Goal: Information Seeking & Learning: Check status

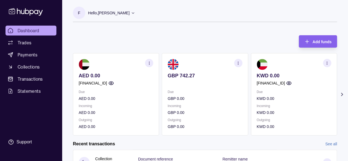
click at [236, 61] on icon "button" at bounding box center [238, 63] width 4 height 4
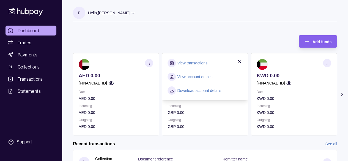
click at [239, 60] on icon "button" at bounding box center [239, 61] width 5 height 5
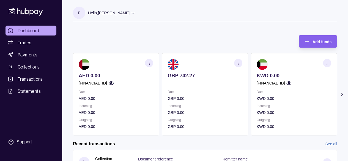
click at [148, 62] on icon "button" at bounding box center [149, 63] width 4 height 4
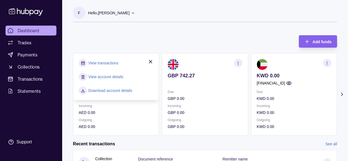
click at [101, 61] on link "View transactions" at bounding box center [103, 63] width 30 height 6
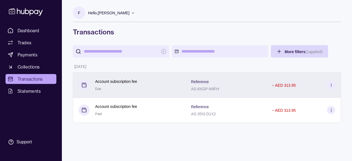
click at [117, 85] on div "Account subscription fee Due" at bounding box center [116, 84] width 42 height 13
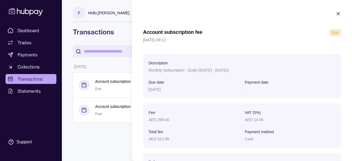
click at [335, 15] on icon "button" at bounding box center [337, 13] width 5 height 5
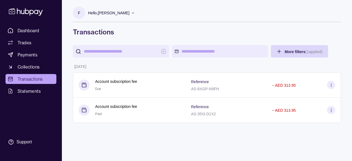
click at [182, 52] on html "Dashboard Trades Payments Collections Transactions Statements Support F Hello, …" at bounding box center [176, 80] width 352 height 161
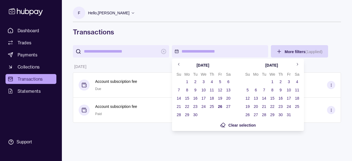
click at [179, 62] on icon "Go to previous month" at bounding box center [179, 64] width 4 height 4
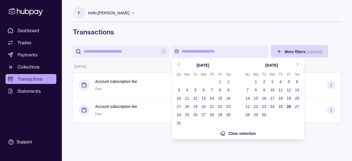
click at [179, 62] on icon "Go to previous month" at bounding box center [179, 64] width 4 height 4
click at [195, 80] on button "1" at bounding box center [195, 82] width 8 height 8
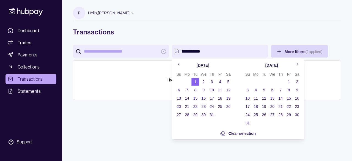
click at [299, 64] on icon "Go to next month" at bounding box center [297, 64] width 4 height 4
click at [290, 104] on button "26" at bounding box center [289, 107] width 8 height 8
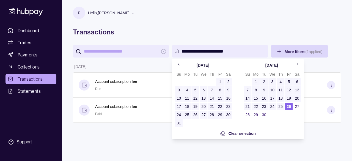
click at [295, 144] on html "**********" at bounding box center [176, 80] width 352 height 161
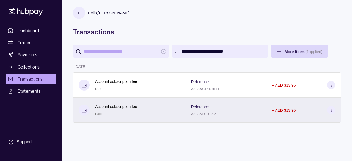
click at [117, 112] on div "Account subscription fee Paid" at bounding box center [116, 109] width 42 height 13
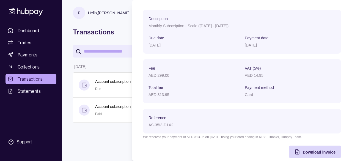
scroll to position [52, 0]
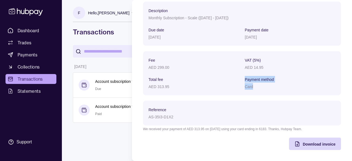
drag, startPoint x: 237, startPoint y: 87, endPoint x: 253, endPoint y: 89, distance: 15.5
click at [253, 89] on section "Fee AED 299.00 VAT (5%) AED 14.95 Total fee AED 313.95 Payment method Card" at bounding box center [241, 73] width 187 height 33
click at [253, 89] on div "Card" at bounding box center [290, 86] width 91 height 7
drag, startPoint x: 253, startPoint y: 89, endPoint x: 240, endPoint y: 81, distance: 14.9
click at [240, 81] on section "Fee AED 299.00 VAT (5%) AED 14.95 Total fee AED 313.95 Payment method Card" at bounding box center [241, 73] width 187 height 33
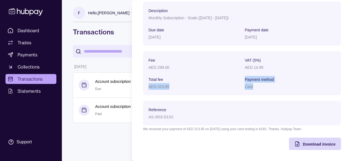
click at [240, 81] on section "Fee AED 299.00 VAT (5%) AED 14.95 Total fee AED 313.95 Payment method Card" at bounding box center [241, 73] width 187 height 33
drag, startPoint x: 241, startPoint y: 74, endPoint x: 253, endPoint y: 90, distance: 20.0
click at [253, 90] on section "Fee AED 299.00 VAT (5%) AED 14.95 Total fee AED 313.95 Payment method Card" at bounding box center [242, 73] width 198 height 44
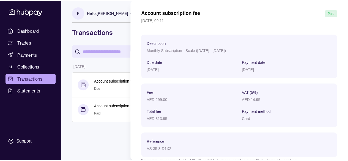
scroll to position [0, 0]
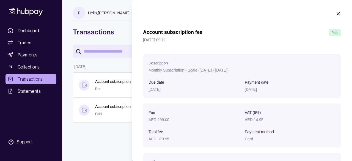
click at [335, 14] on icon "button" at bounding box center [337, 13] width 5 height 5
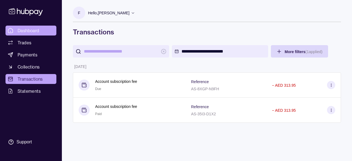
click at [45, 33] on link "Dashboard" at bounding box center [30, 31] width 51 height 10
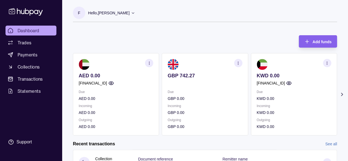
click at [340, 93] on icon at bounding box center [341, 94] width 5 height 5
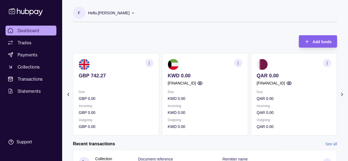
click at [340, 93] on icon at bounding box center [341, 94] width 5 height 5
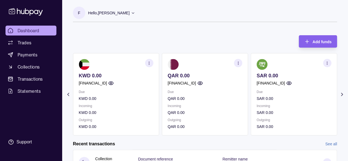
click at [340, 93] on icon at bounding box center [341, 94] width 5 height 5
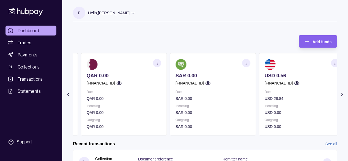
click at [275, 76] on p "USD 0.56" at bounding box center [301, 76] width 75 height 6
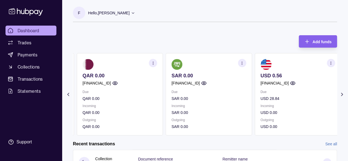
click at [173, 69] on img at bounding box center [176, 64] width 11 height 11
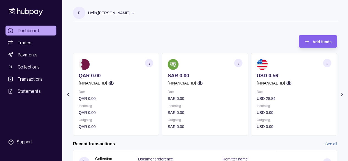
click at [173, 63] on img at bounding box center [172, 64] width 11 height 11
click at [68, 94] on icon at bounding box center [67, 94] width 1 height 3
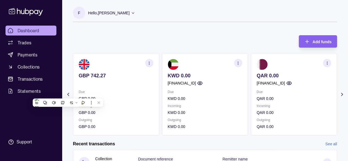
click at [67, 95] on icon at bounding box center [67, 94] width 5 height 5
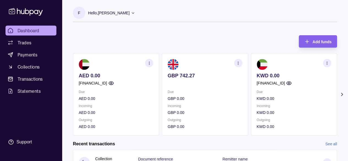
click at [122, 7] on div "Hello, [PERSON_NAME]" at bounding box center [111, 13] width 47 height 12
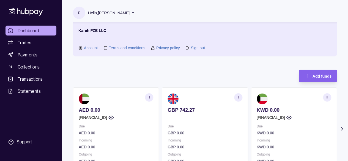
click at [122, 7] on div "Hello, [PERSON_NAME]" at bounding box center [111, 13] width 47 height 12
